Goal: Task Accomplishment & Management: Complete application form

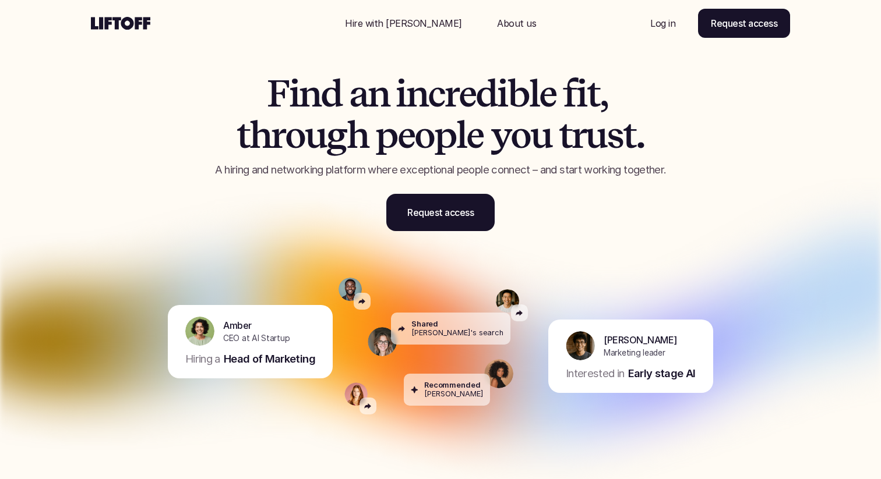
click at [437, 151] on span "p" at bounding box center [445, 135] width 22 height 41
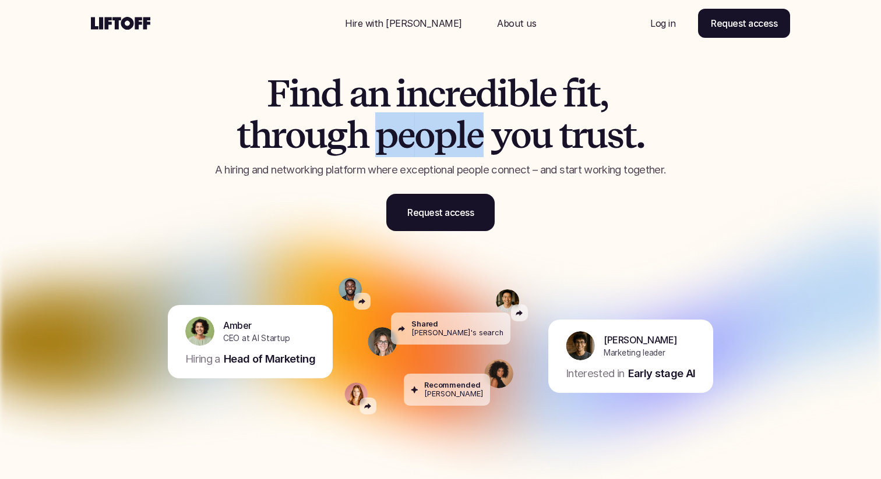
click at [437, 151] on span "p" at bounding box center [445, 135] width 22 height 41
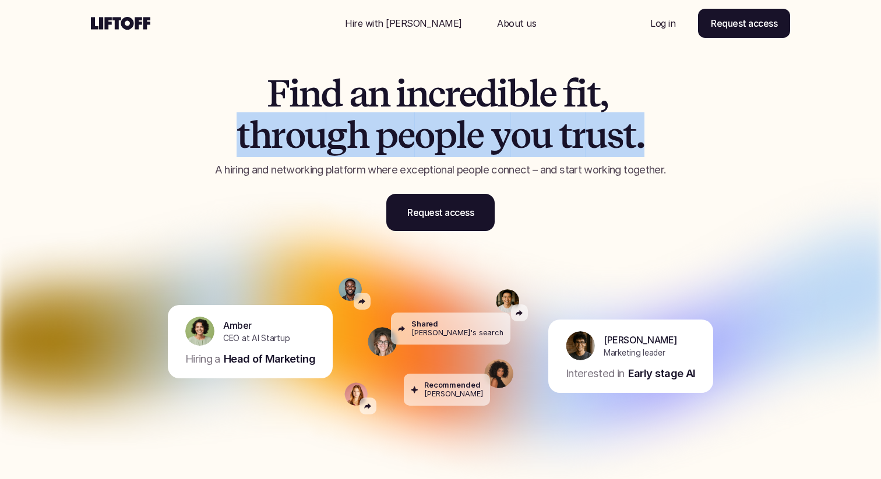
click at [437, 151] on span "p" at bounding box center [445, 135] width 22 height 41
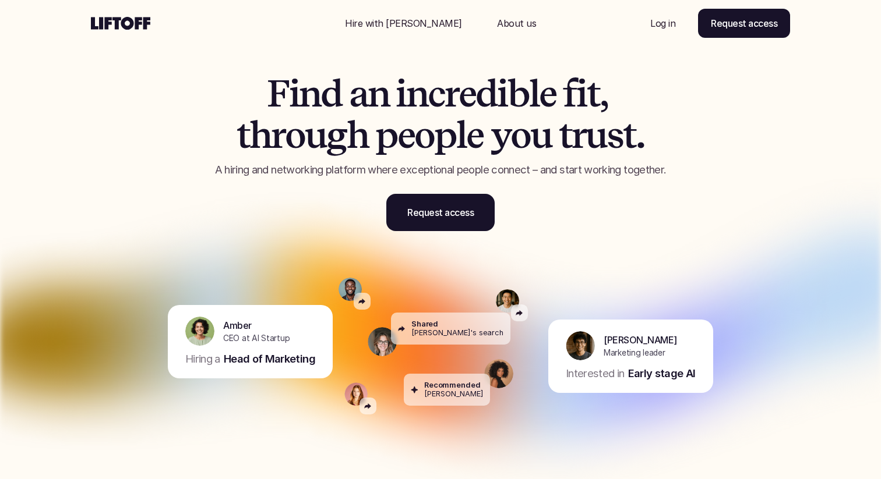
click at [436, 166] on p "A hiring and networking platform where exceptional people connect – and start w…" at bounding box center [440, 169] width 495 height 15
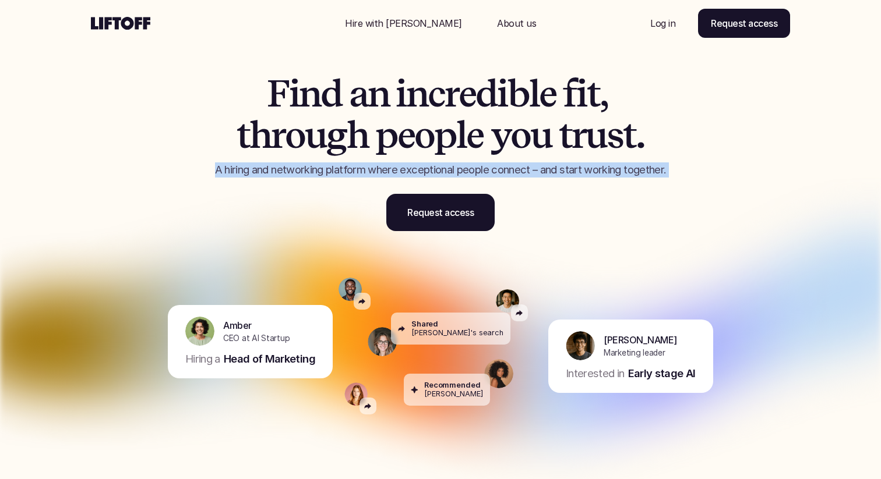
click at [436, 166] on p "A hiring and networking platform where exceptional people connect – and start w…" at bounding box center [440, 169] width 495 height 15
click at [442, 169] on p "A hiring and networking platform where exceptional people connect – and start w…" at bounding box center [440, 169] width 495 height 15
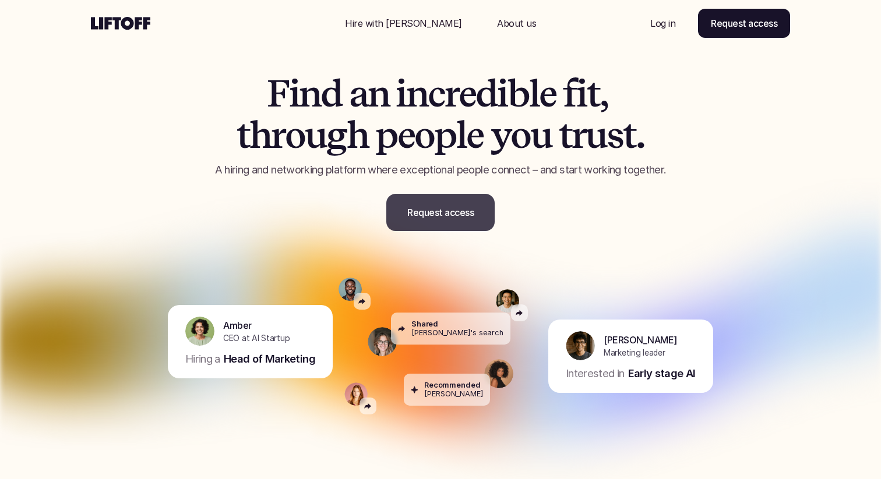
click at [449, 229] on link "Request access" at bounding box center [440, 212] width 108 height 37
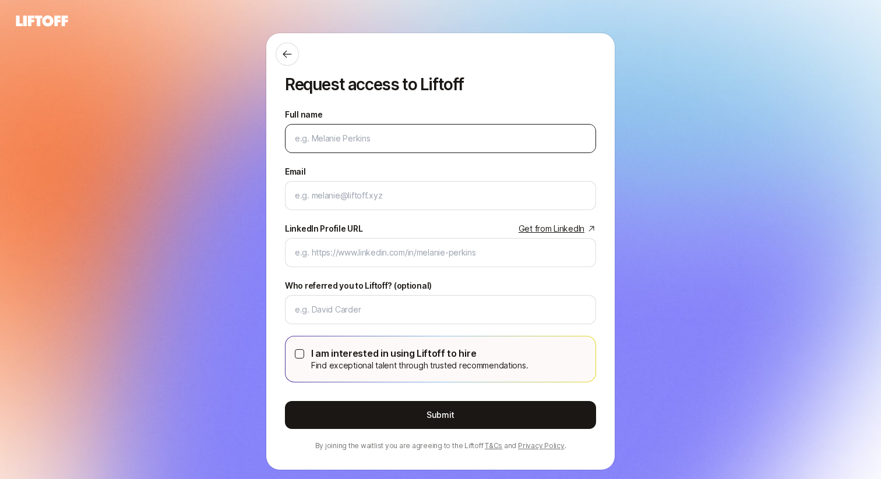
click at [376, 140] on input "Full name" at bounding box center [440, 139] width 291 height 14
type input "[PERSON_NAME]"
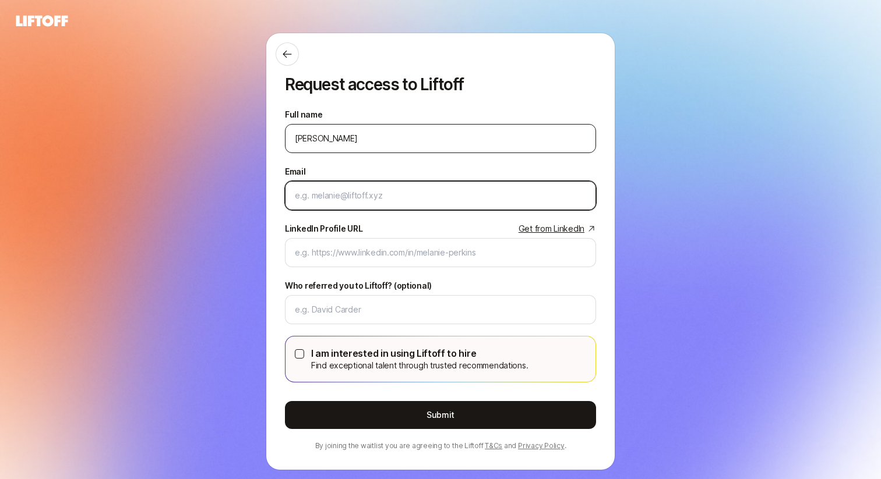
type input "[PERSON_NAME][EMAIL_ADDRESS][PERSON_NAME][DOMAIN_NAME]"
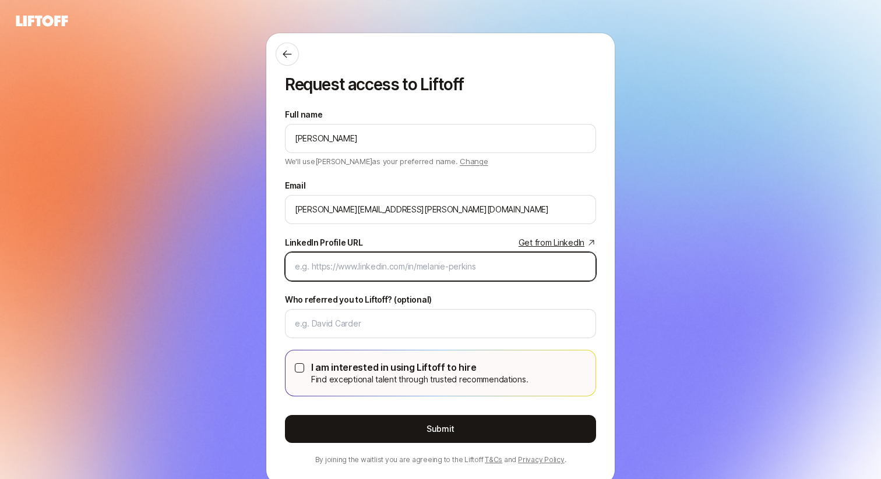
click at [374, 261] on input "LinkedIn Profile URL Get from LinkedIn" at bounding box center [440, 267] width 291 height 14
paste input "[URL][DOMAIN_NAME]"
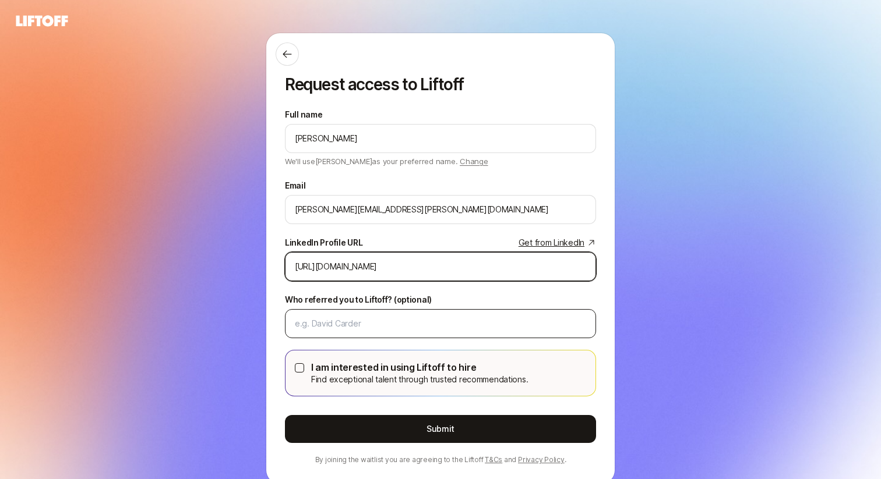
type input "[URL][DOMAIN_NAME]"
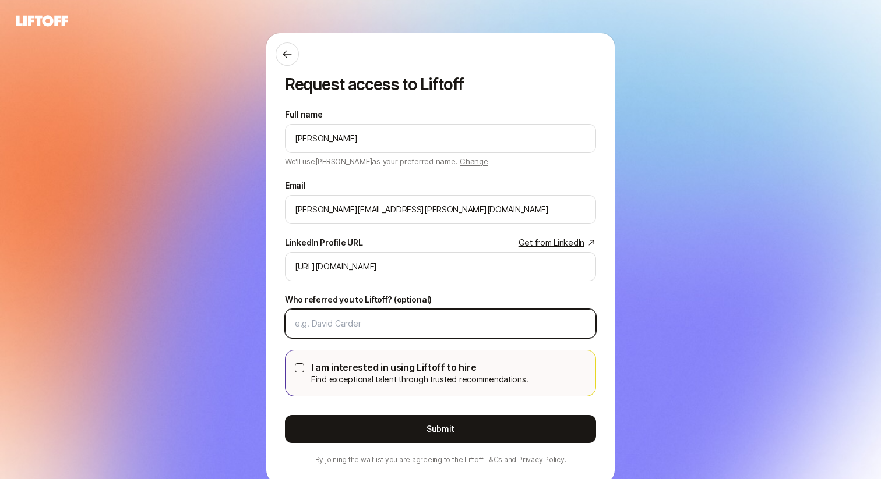
click at [377, 318] on input "Who referred you to Liftoff? (optional)" at bounding box center [440, 324] width 291 height 14
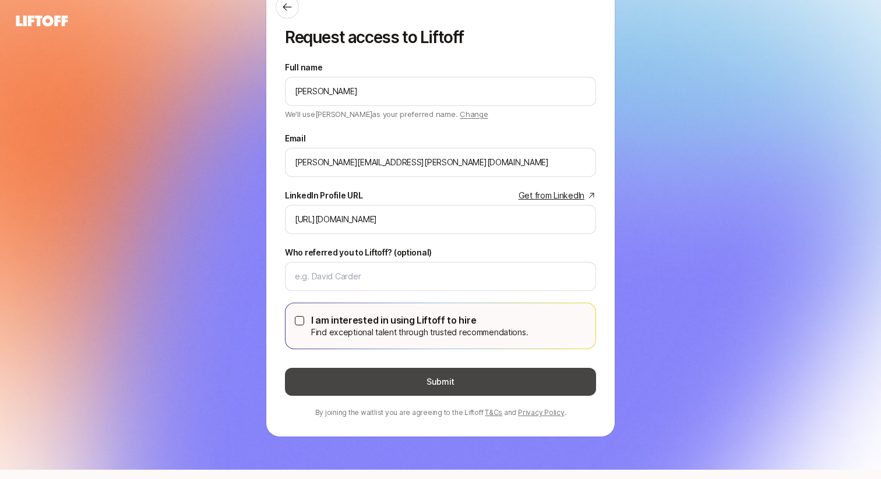
click at [370, 384] on button "Submit" at bounding box center [440, 382] width 311 height 28
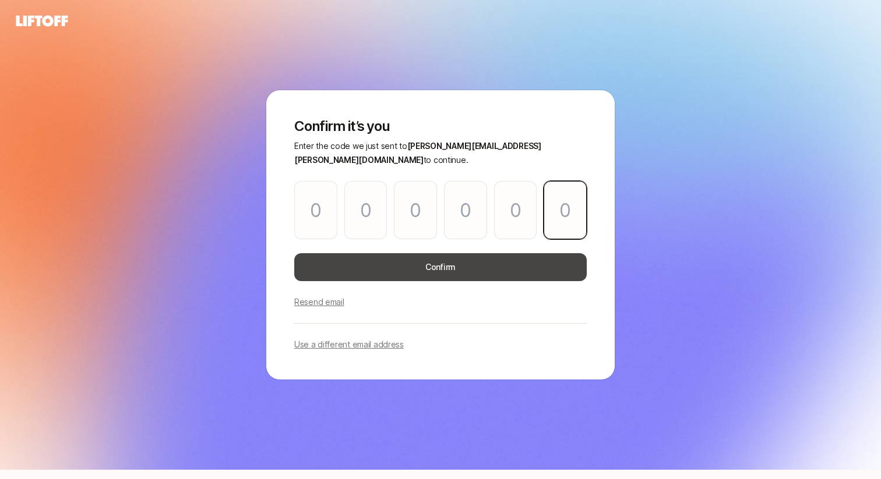
paste input "7"
type input "5"
type input "2"
type input "0"
type input "5"
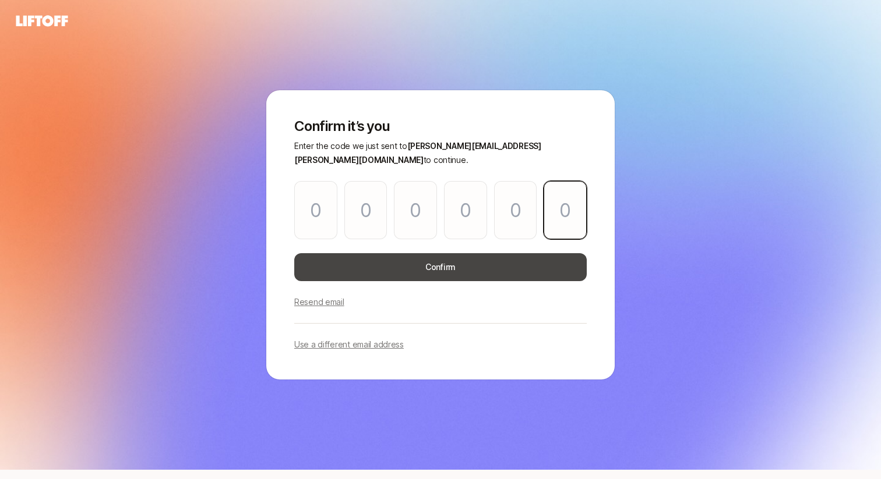
type input "0"
type input "7"
click at [400, 265] on button "Confirm" at bounding box center [440, 267] width 292 height 28
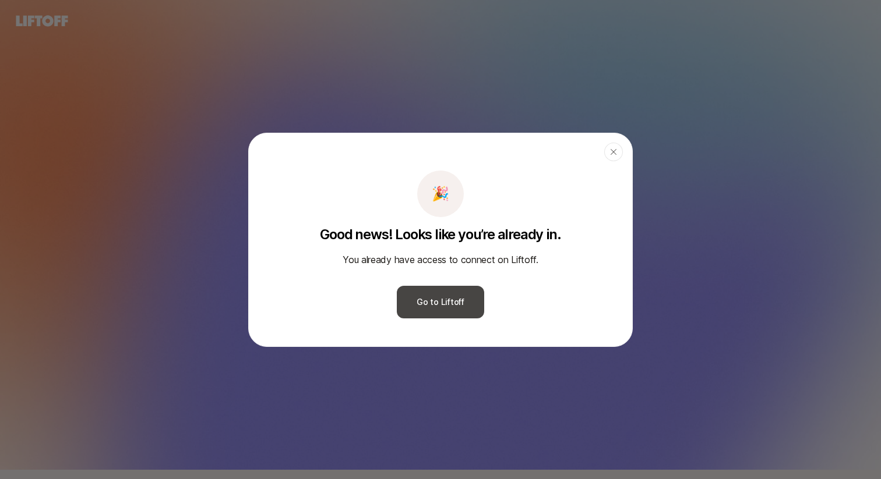
click at [430, 310] on button "Go to Liftoff" at bounding box center [440, 302] width 87 height 33
